Goal: Task Accomplishment & Management: Manage account settings

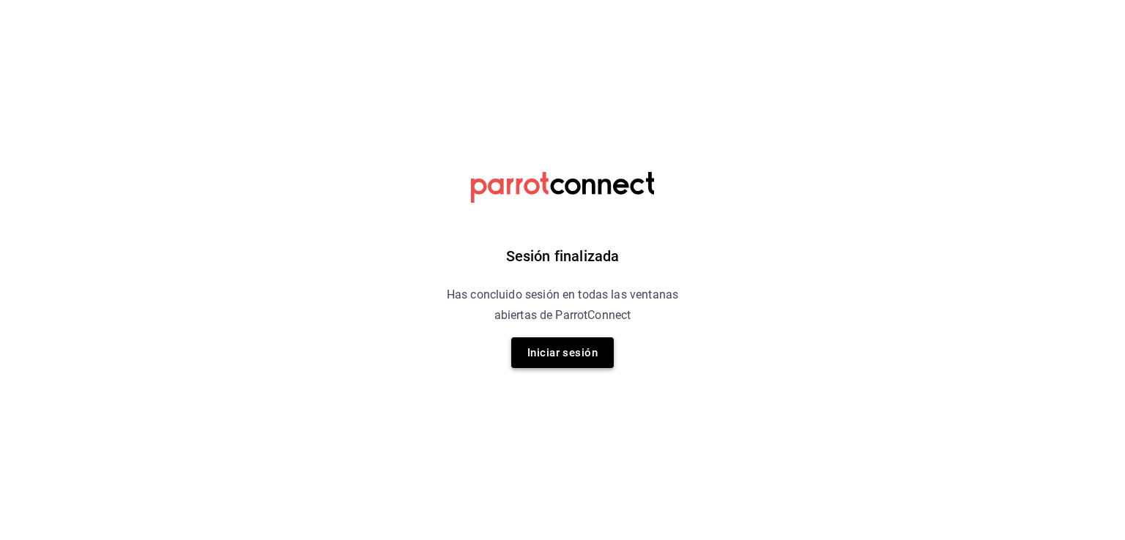
click at [568, 349] on button "Iniciar sesión" at bounding box center [562, 353] width 103 height 31
